Goal: Information Seeking & Learning: Learn about a topic

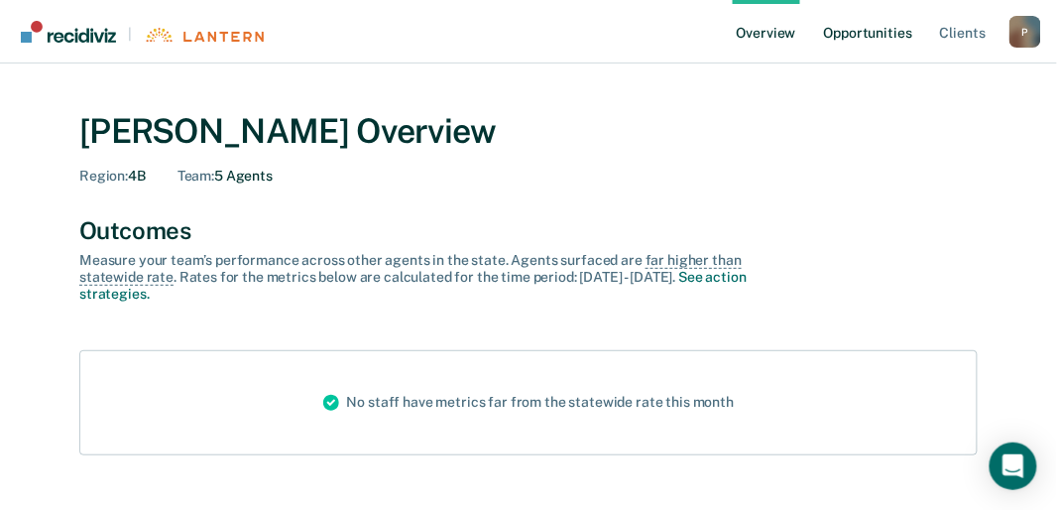
click at [864, 36] on link "Opportunities" at bounding box center [868, 31] width 96 height 63
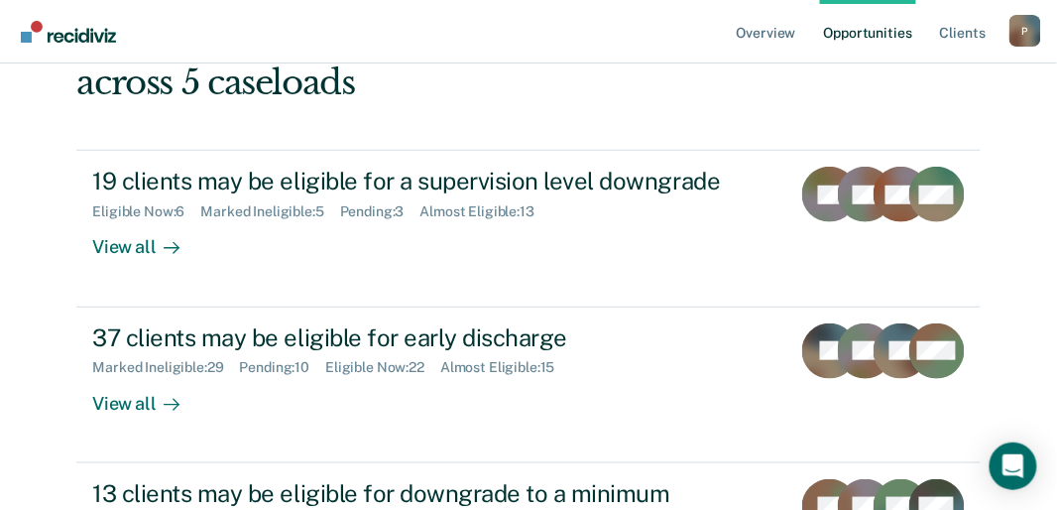
scroll to position [185, 0]
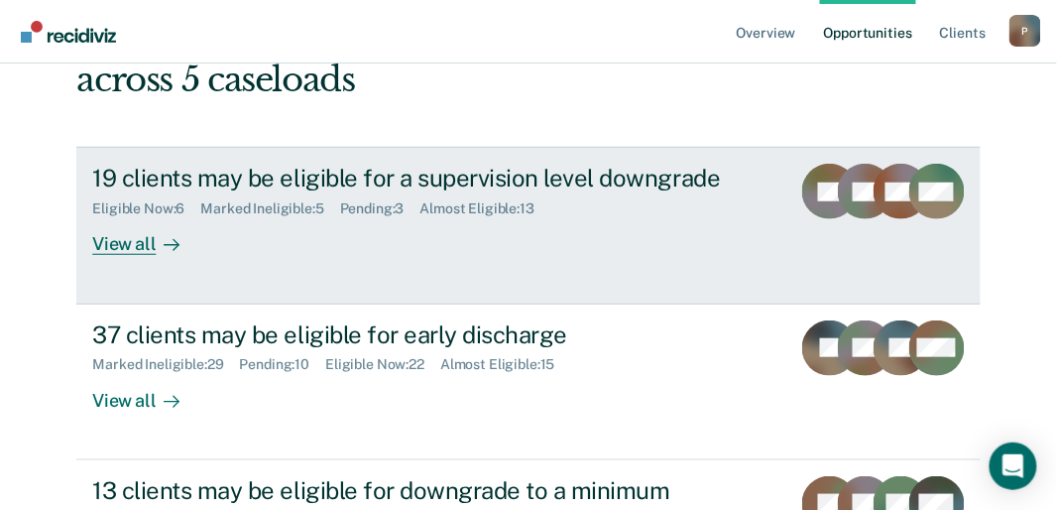
click at [128, 244] on div "View all" at bounding box center [147, 236] width 111 height 39
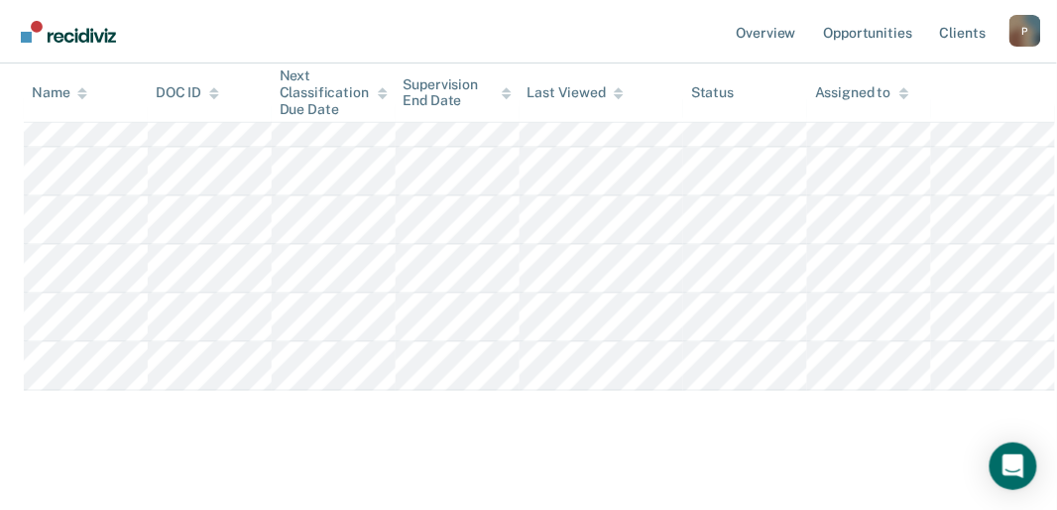
scroll to position [492, 0]
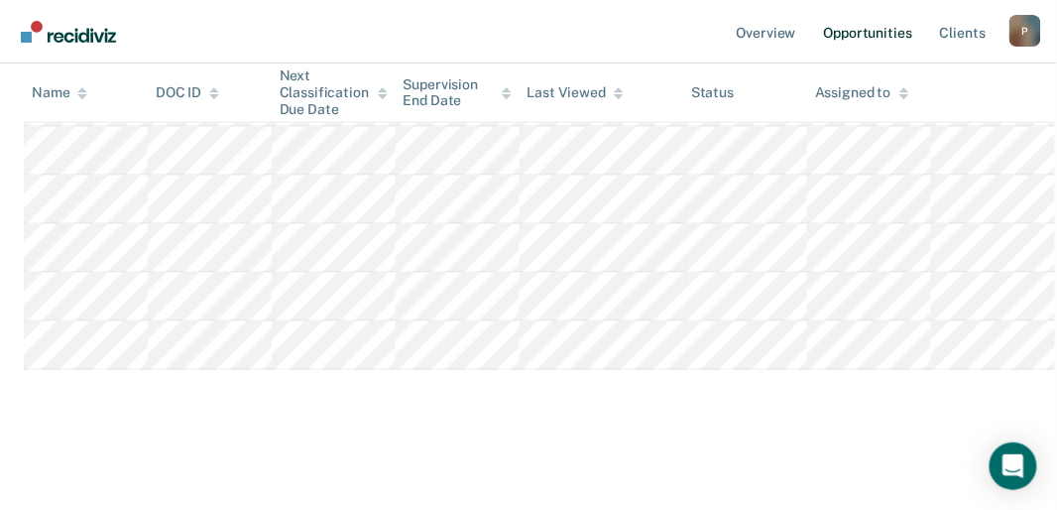
click at [864, 36] on link "Opportunities" at bounding box center [868, 31] width 96 height 63
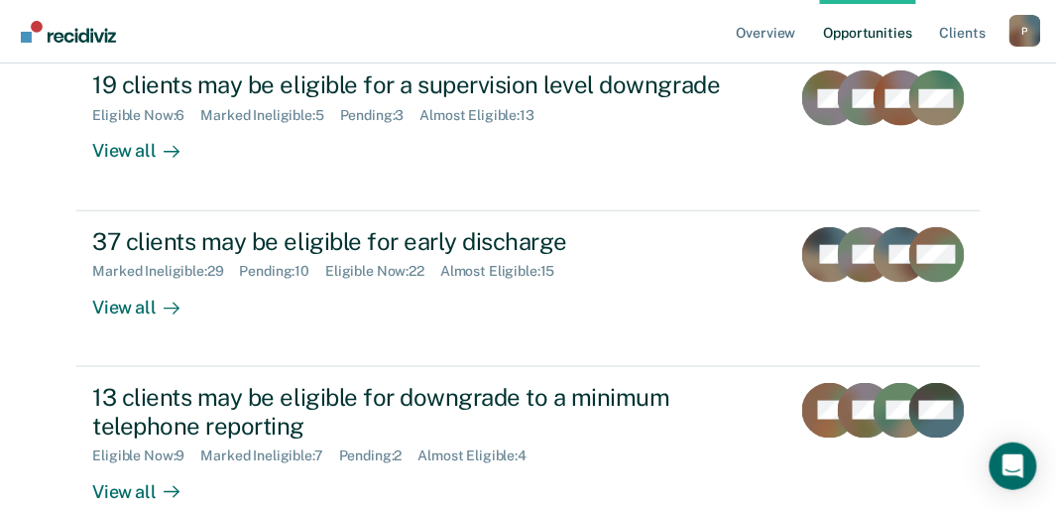
scroll to position [280, 0]
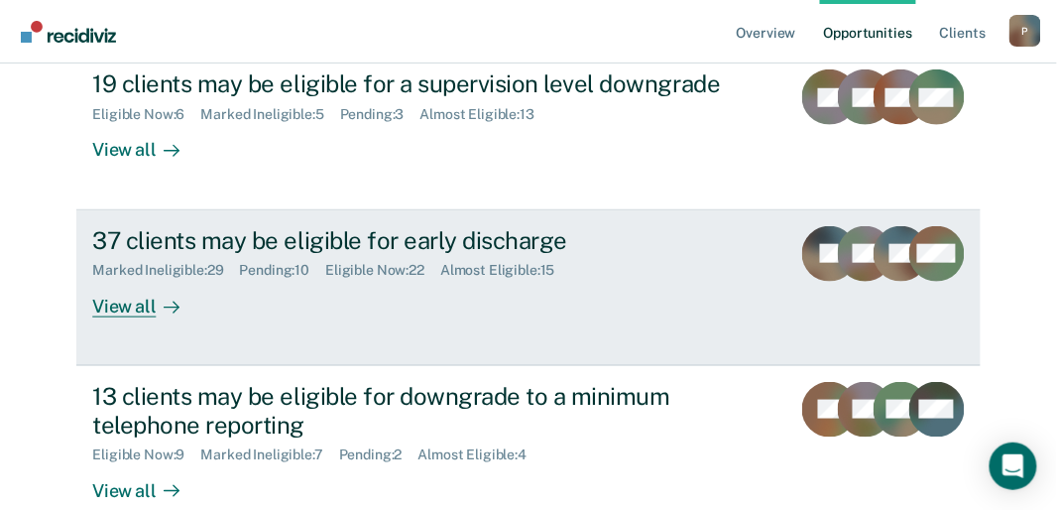
click at [141, 298] on div "View all" at bounding box center [147, 298] width 111 height 39
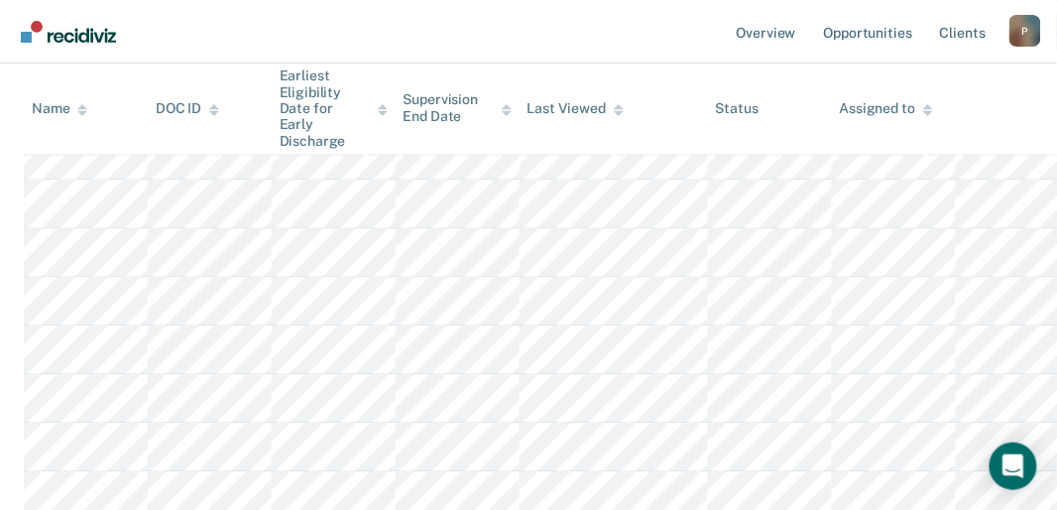
scroll to position [684, 0]
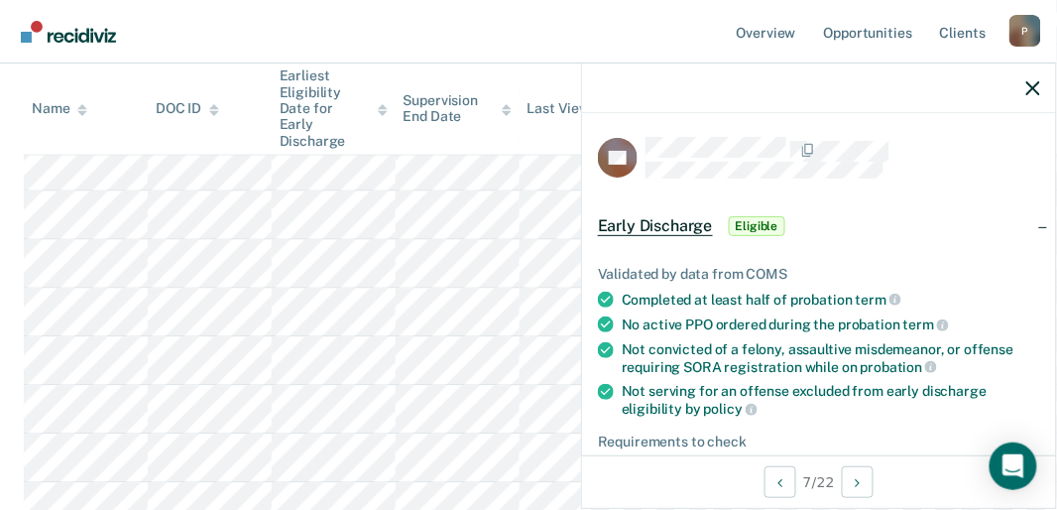
click at [435, 33] on nav "Overview Opportunities Client s [EMAIL_ADDRESS][US_STATE][DOMAIN_NAME] P Profil…" at bounding box center [528, 31] width 1057 height 63
click at [1033, 79] on button "button" at bounding box center [1033, 87] width 14 height 17
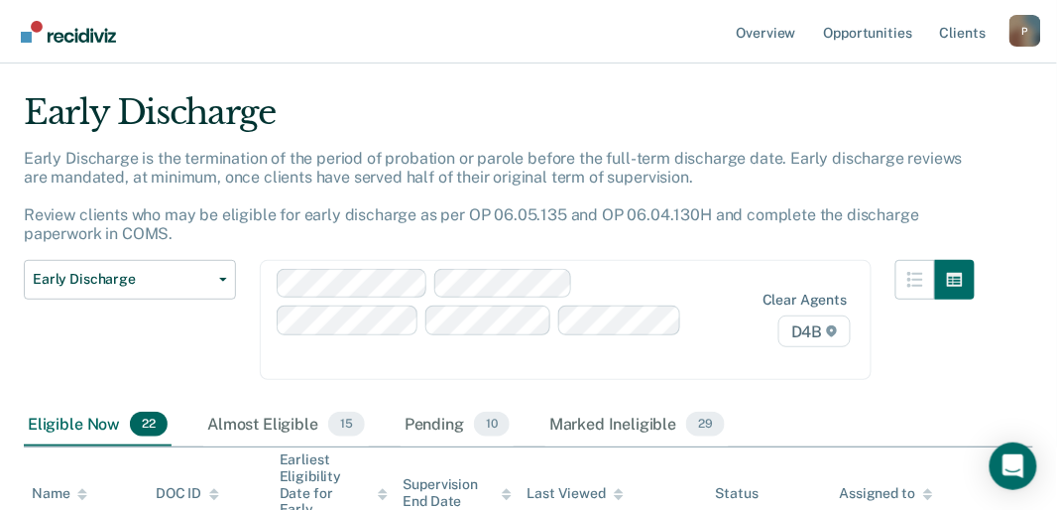
scroll to position [0, 0]
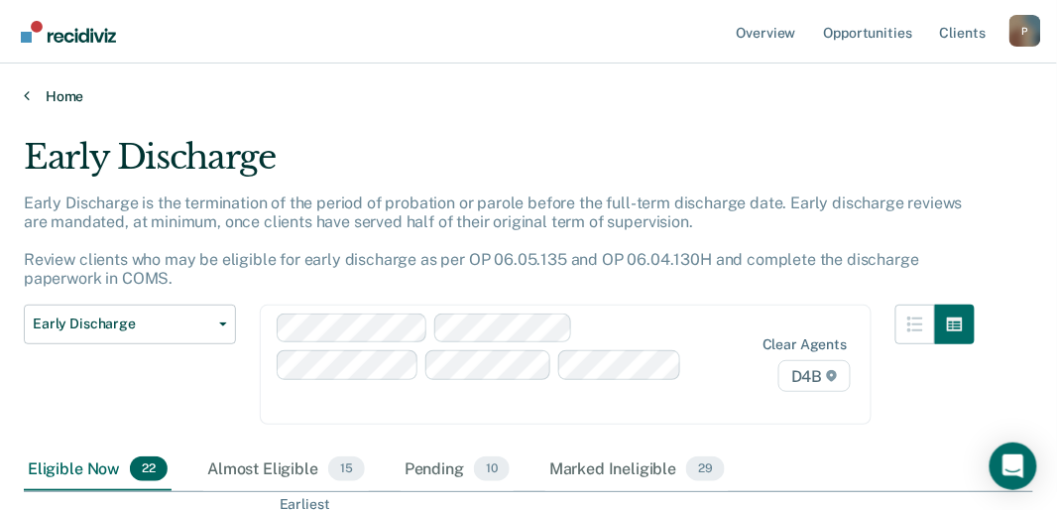
click at [38, 99] on link "Home" at bounding box center [528, 96] width 1009 height 18
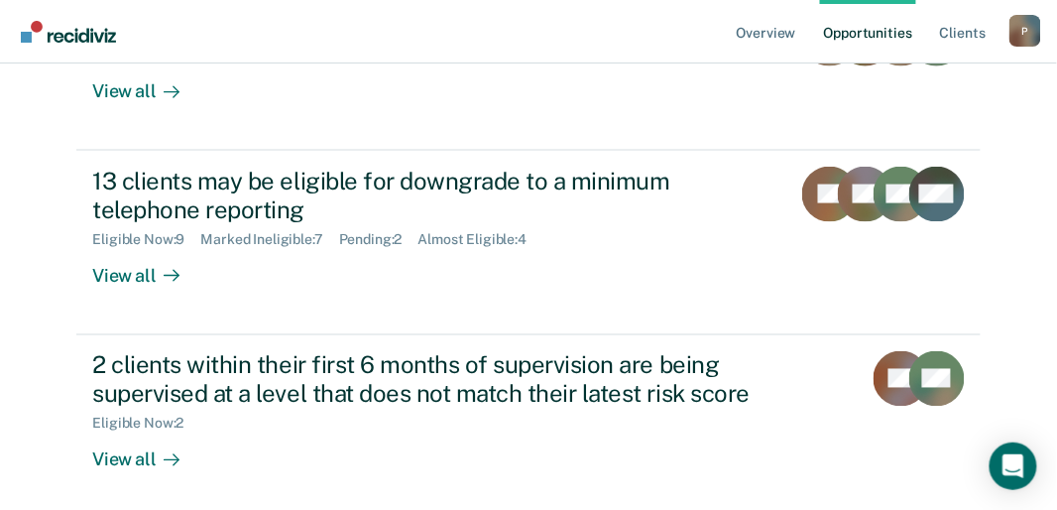
scroll to position [528, 0]
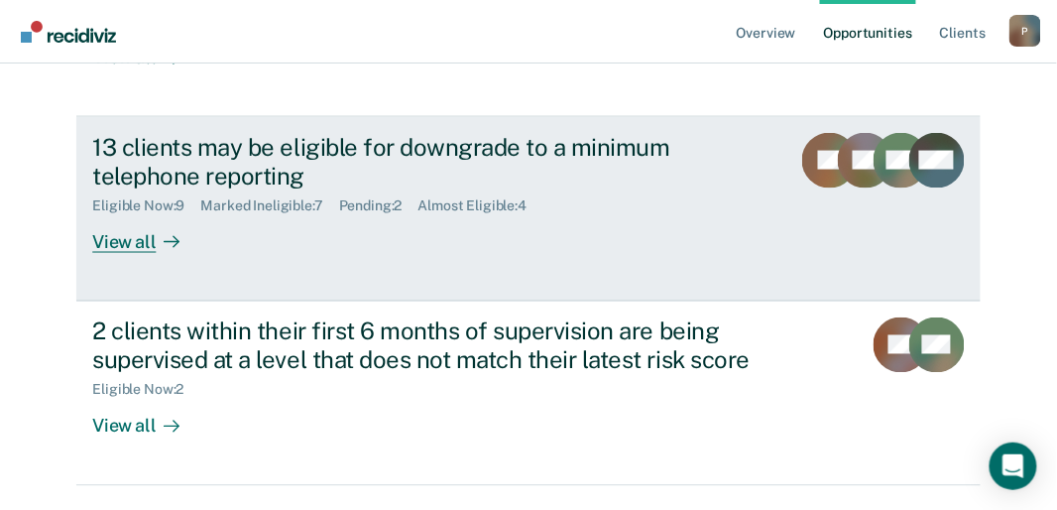
click at [109, 238] on div "View all" at bounding box center [147, 233] width 111 height 39
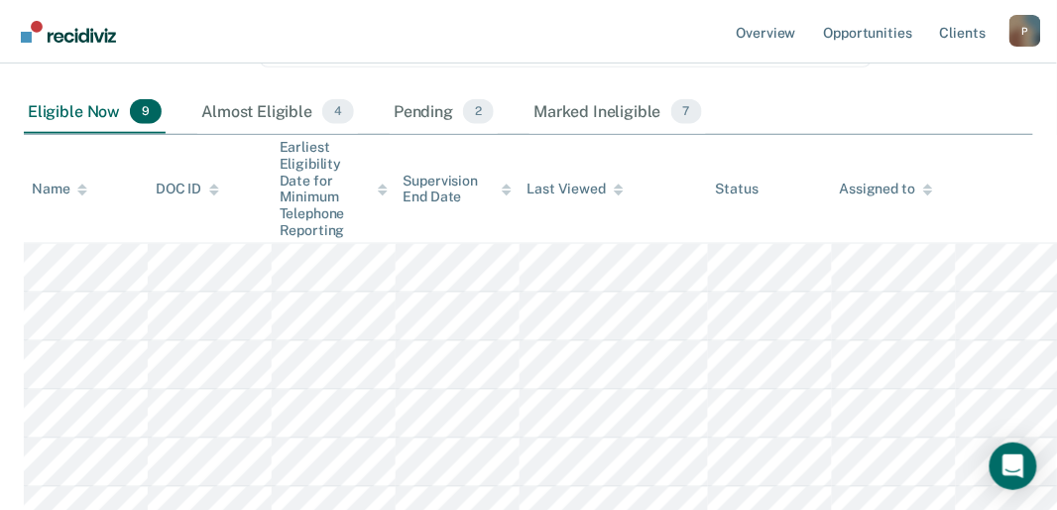
scroll to position [397, 0]
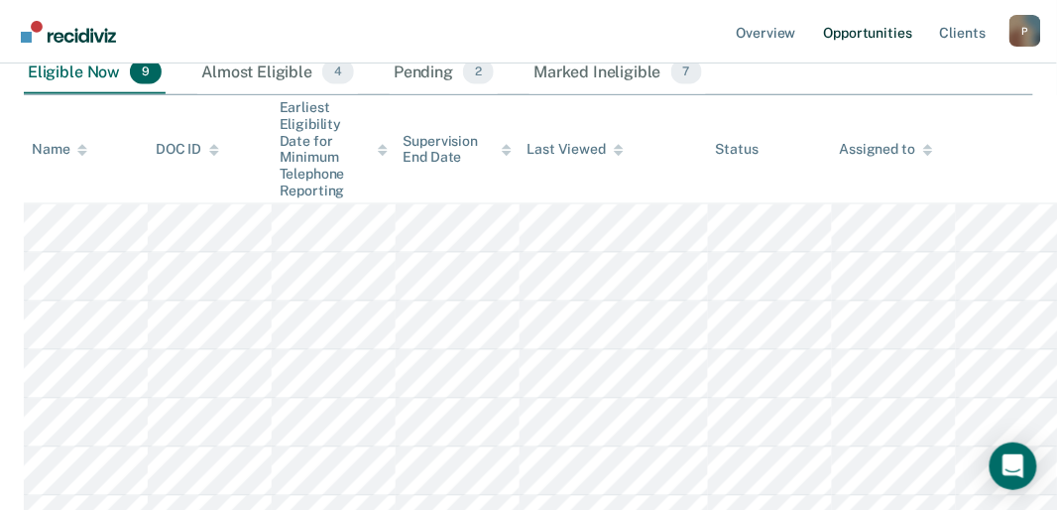
click at [861, 26] on link "Opportunities" at bounding box center [868, 31] width 96 height 63
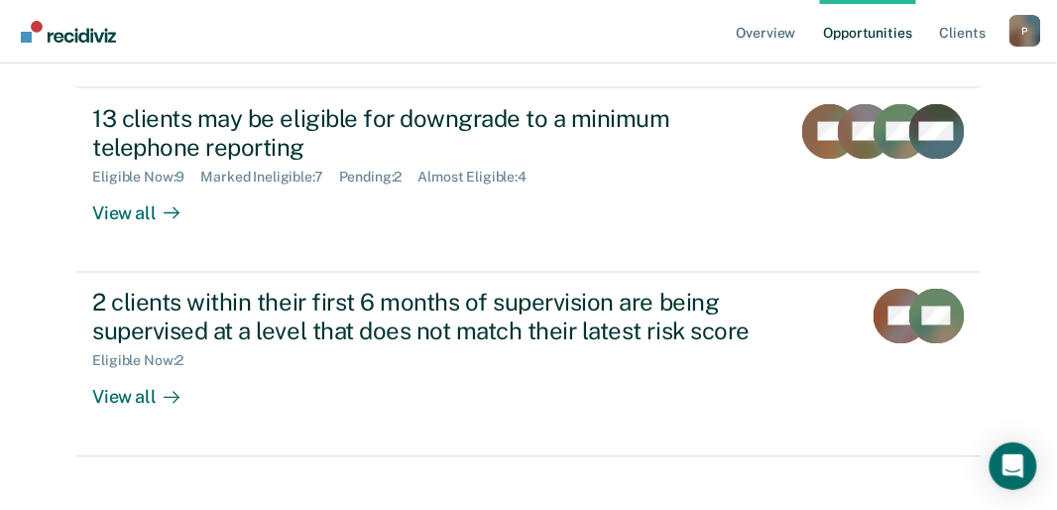
scroll to position [580, 0]
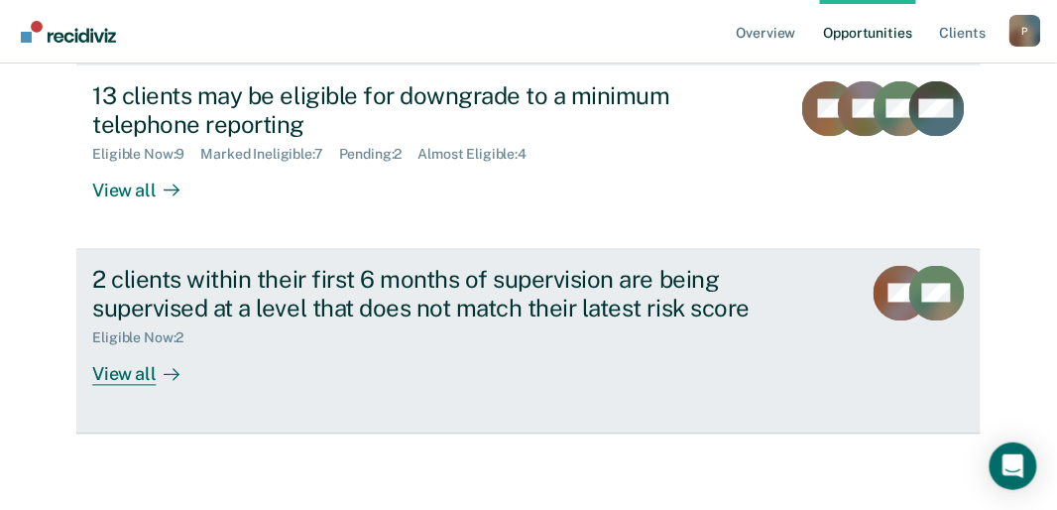
click at [128, 375] on div "View all" at bounding box center [147, 366] width 111 height 39
